Goal: Transaction & Acquisition: Subscribe to service/newsletter

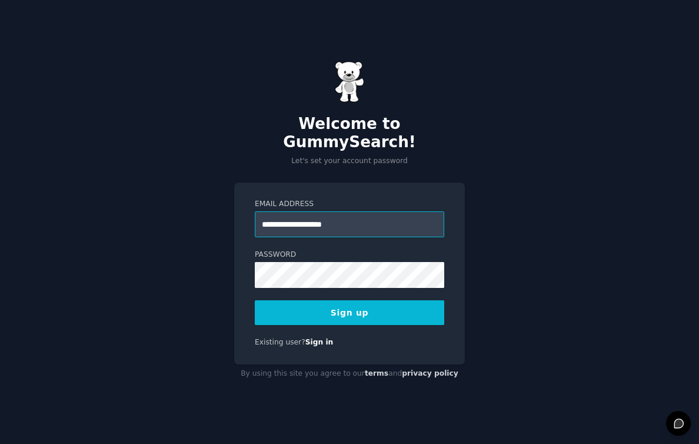
type input "**********"
click at [337, 303] on button "Sign up" at bounding box center [350, 312] width 190 height 25
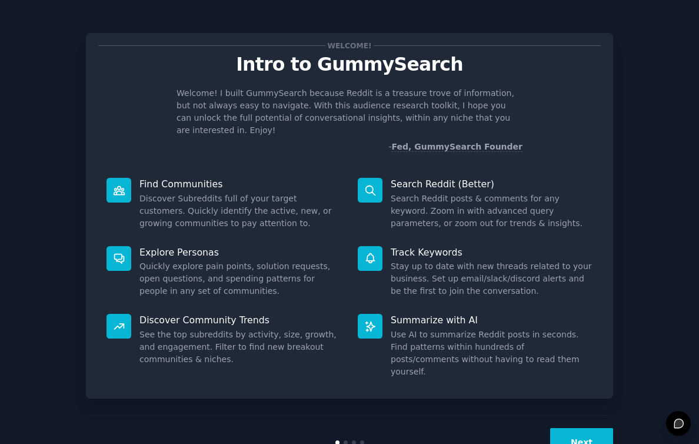
click at [596, 428] on button "Next" at bounding box center [581, 442] width 63 height 29
